Goal: Find specific page/section: Find specific page/section

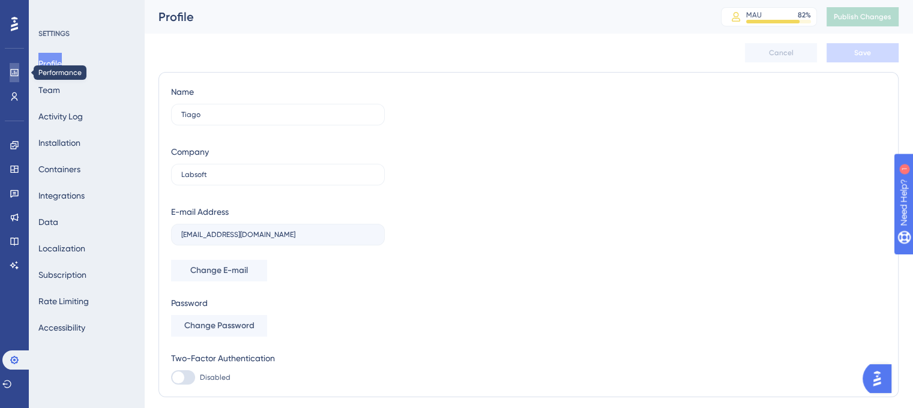
click at [14, 70] on icon at bounding box center [15, 73] width 10 height 10
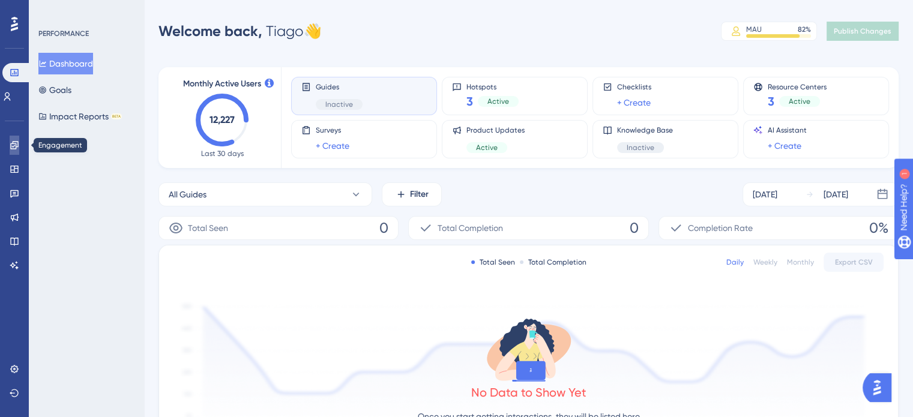
click at [10, 143] on icon at bounding box center [15, 145] width 10 height 10
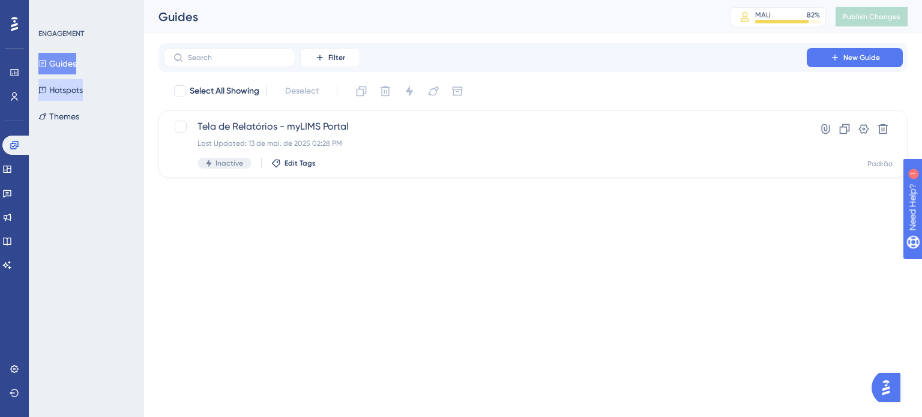
click at [58, 93] on button "Hotspots" at bounding box center [60, 90] width 44 height 22
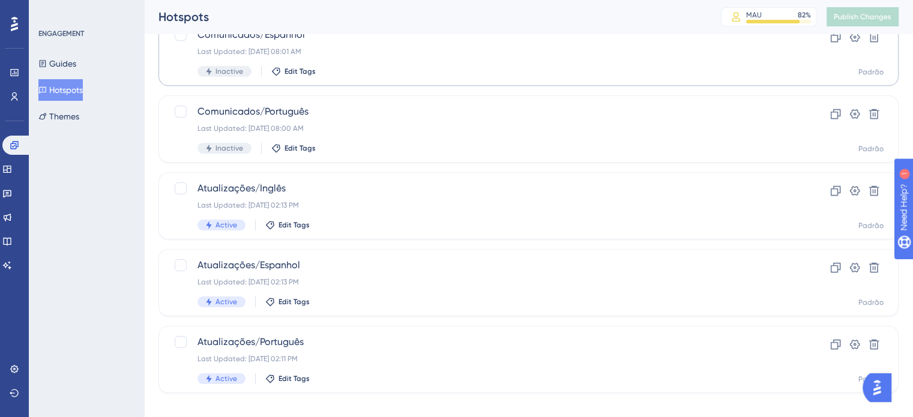
scroll to position [182, 0]
